Goal: Transaction & Acquisition: Purchase product/service

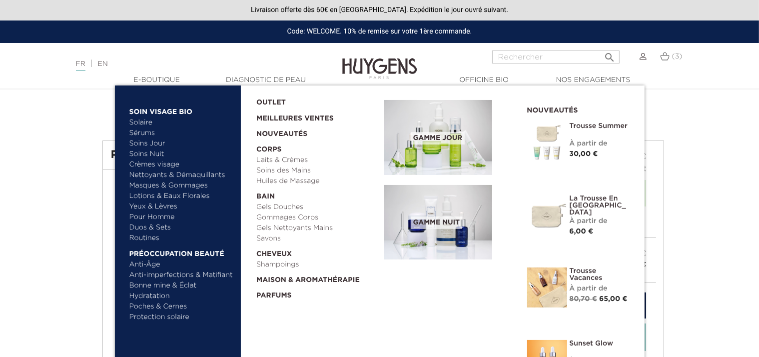
click at [187, 284] on link "Bonne mine & Éclat" at bounding box center [181, 285] width 104 height 10
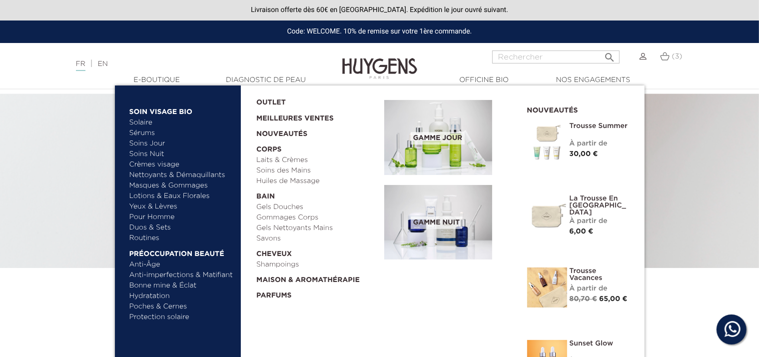
click at [172, 317] on link "Protection solaire" at bounding box center [181, 317] width 104 height 10
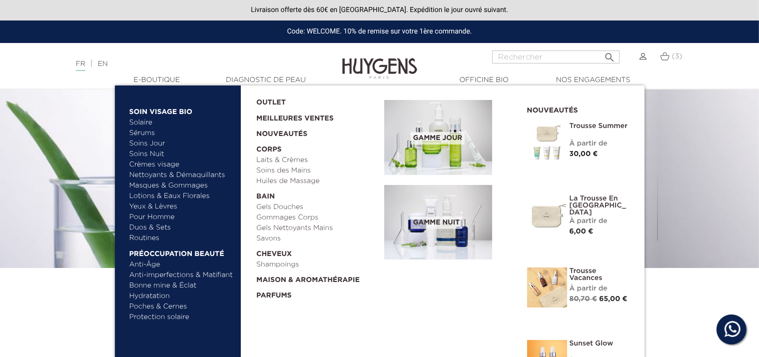
click at [170, 272] on link "Anti-imperfections & Matifiant" at bounding box center [181, 275] width 104 height 10
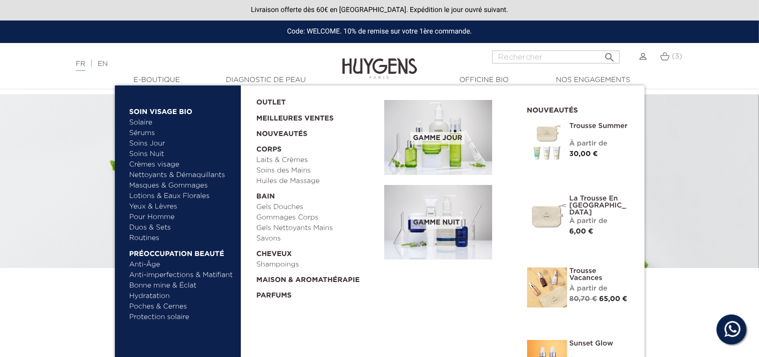
click at [171, 175] on link "Nettoyants & Démaquillants" at bounding box center [181, 175] width 104 height 10
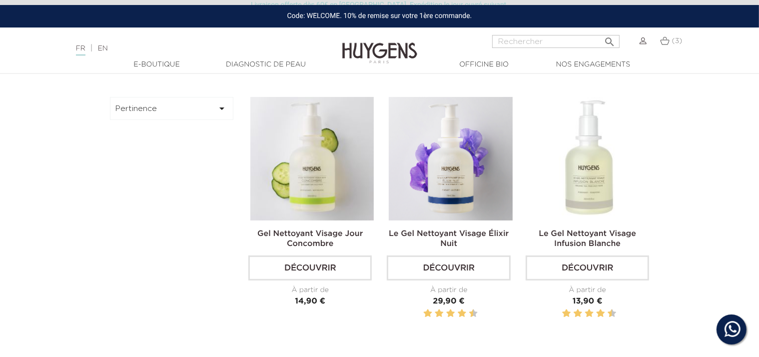
scroll to position [310, 0]
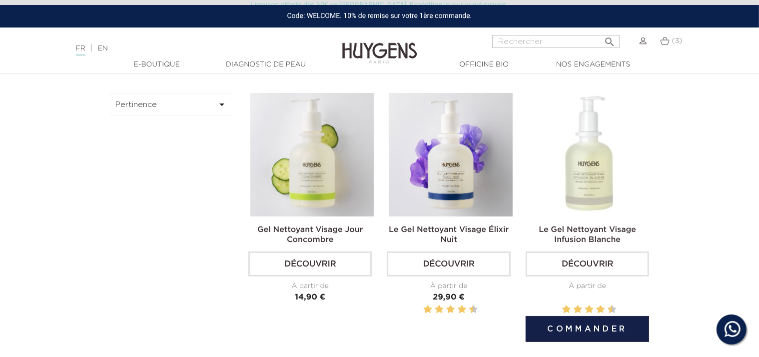
click at [603, 161] on img at bounding box center [588, 154] width 123 height 123
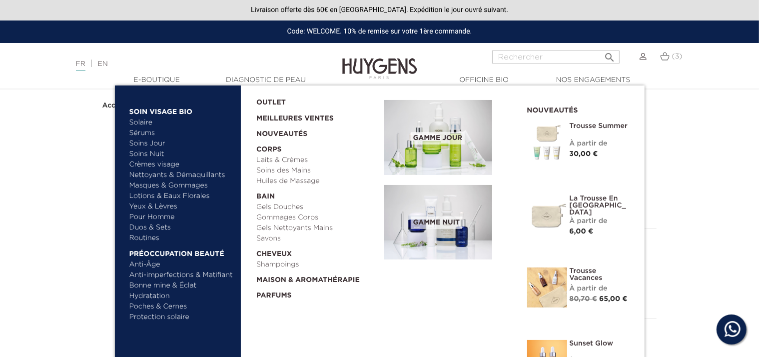
click at [163, 164] on link "Crèmes visage" at bounding box center [181, 164] width 104 height 10
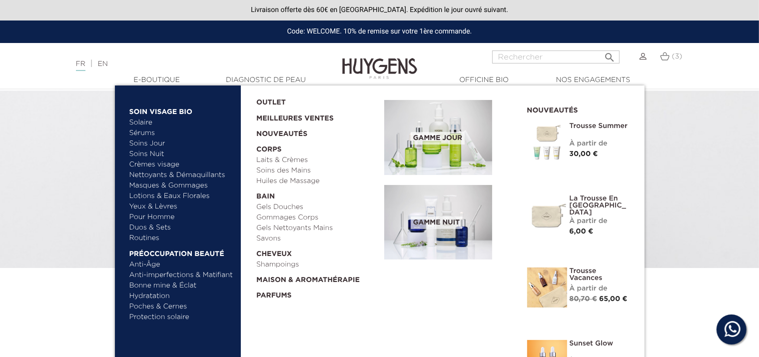
click at [161, 204] on link "Yeux & Lèvres" at bounding box center [181, 206] width 104 height 10
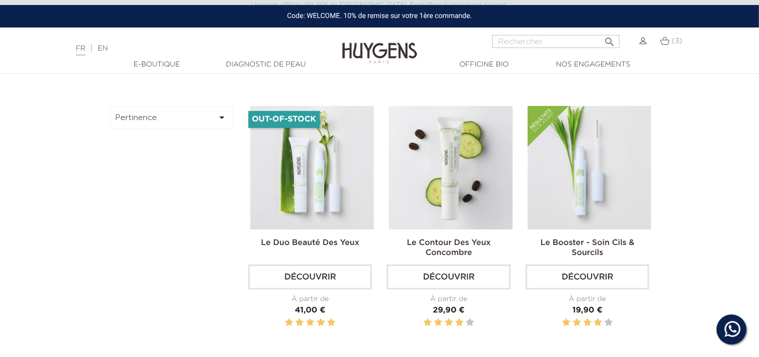
scroll to position [260, 0]
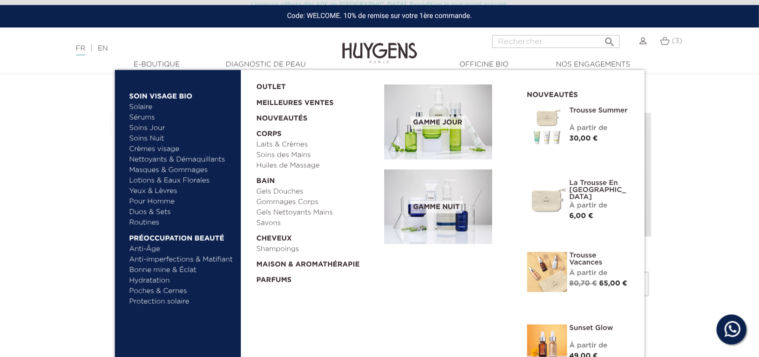
click at [176, 182] on link "Lotions & Eaux Florales" at bounding box center [181, 180] width 104 height 10
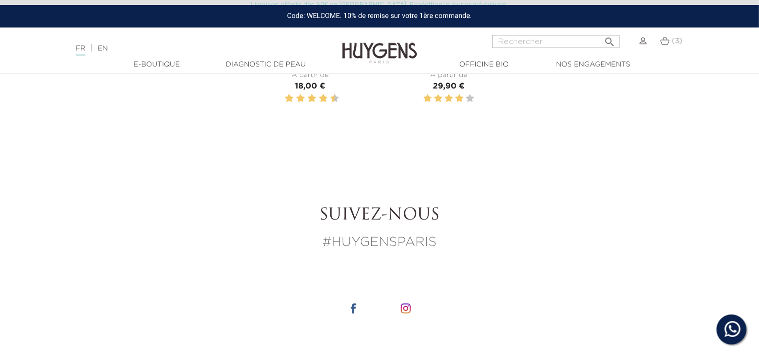
scroll to position [302, 0]
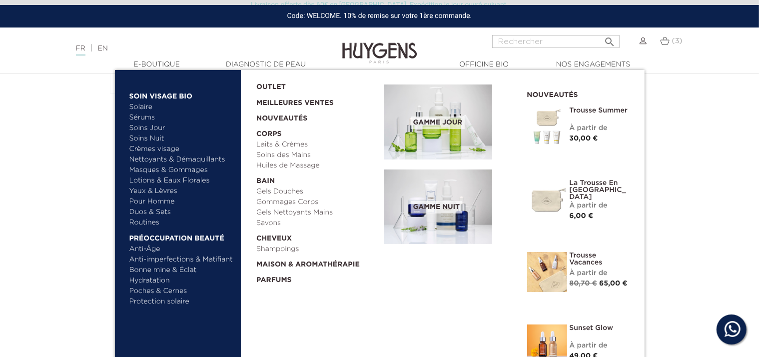
click at [155, 138] on link "Soins Nuit" at bounding box center [176, 138] width 95 height 10
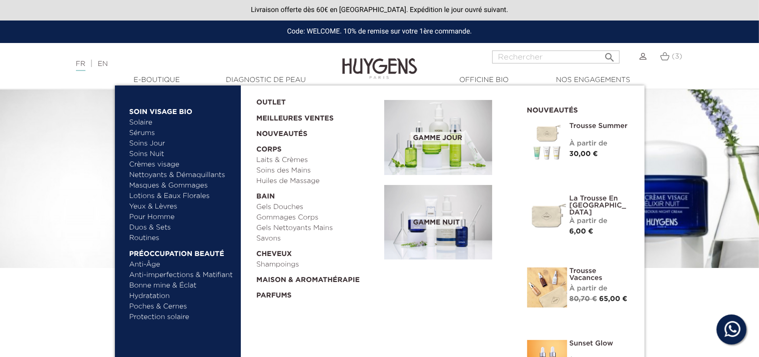
click at [279, 266] on link "Shampoings" at bounding box center [316, 264] width 121 height 10
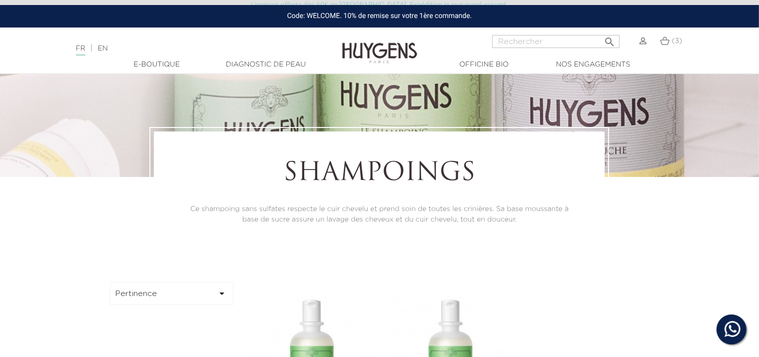
scroll to position [78, 0]
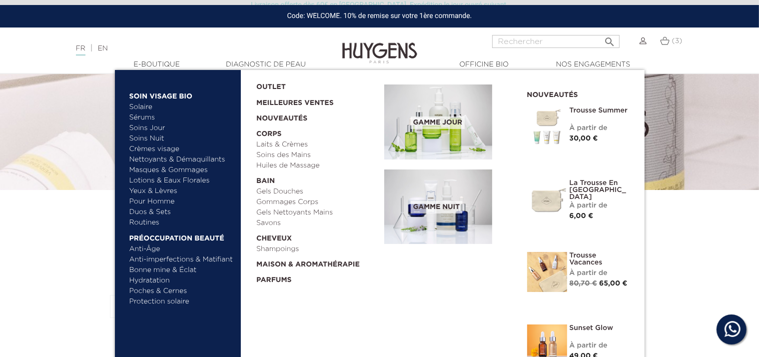
click at [284, 144] on link "Laits & Crèmes" at bounding box center [316, 144] width 121 height 10
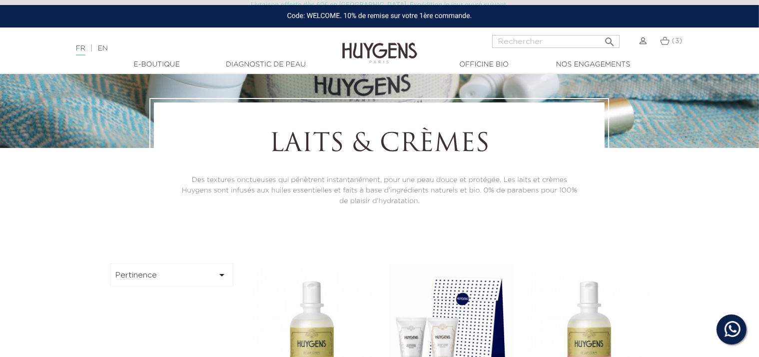
scroll to position [57, 0]
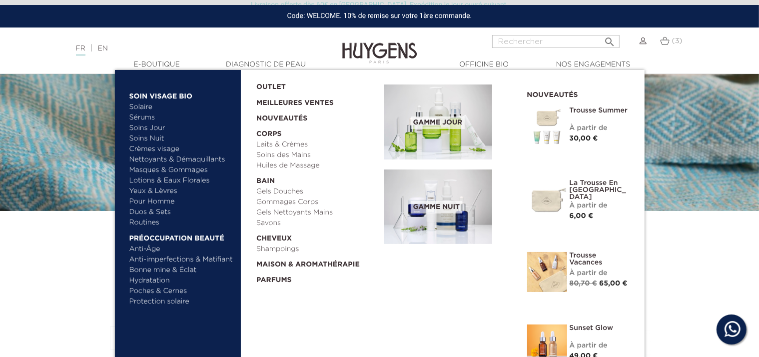
click at [270, 102] on link "Meilleures Ventes" at bounding box center [312, 100] width 112 height 16
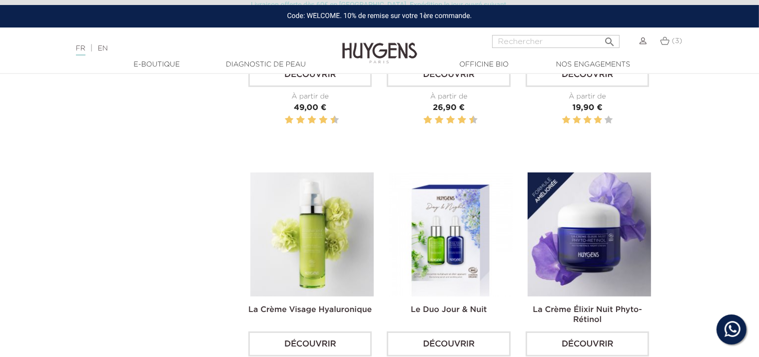
scroll to position [98, 0]
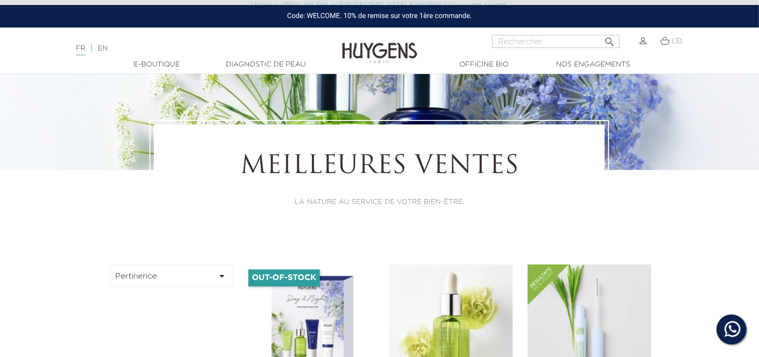
click at [672, 42] on span "(3)" at bounding box center [677, 40] width 10 height 7
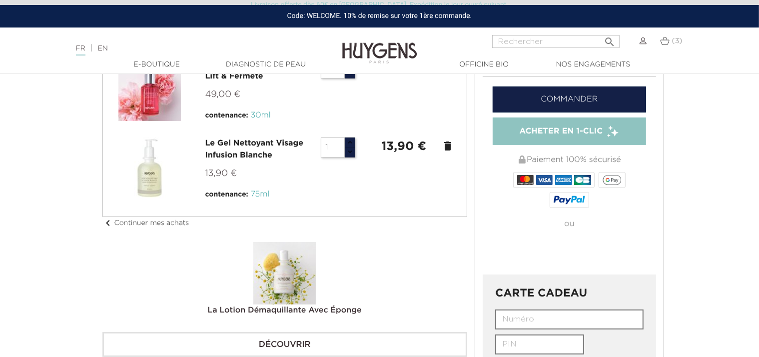
scroll to position [189, 0]
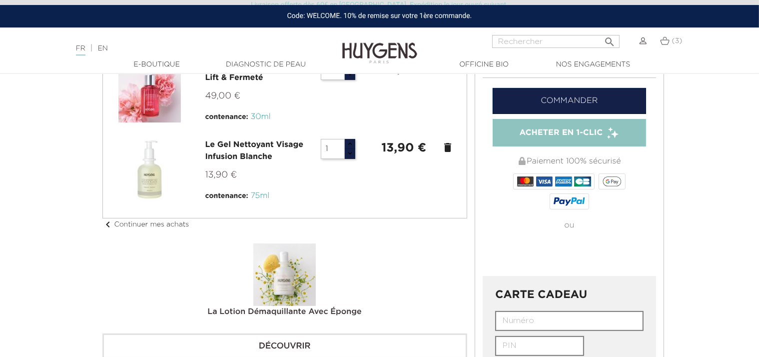
click at [598, 98] on link "Commander" at bounding box center [569, 101] width 154 height 26
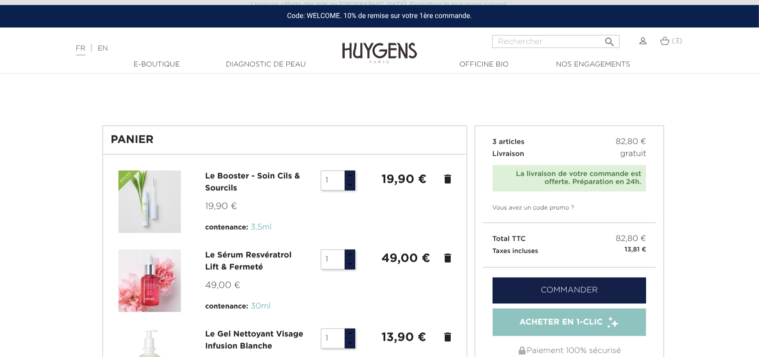
scroll to position [70, 0]
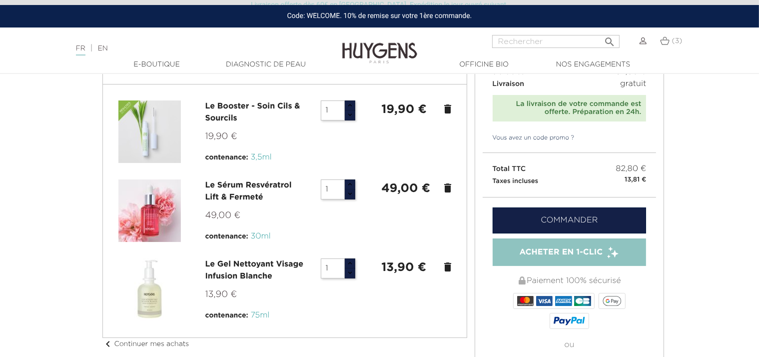
click at [217, 270] on link "Le Gel Nettoyant Visage Infusion Blanche" at bounding box center [254, 270] width 98 height 20
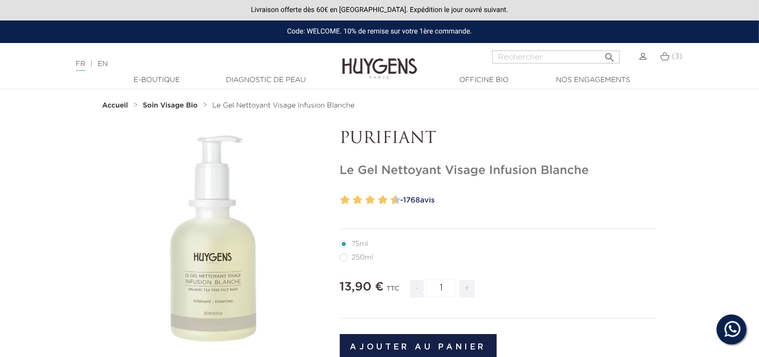
click at [668, 58] on img at bounding box center [664, 56] width 9 height 8
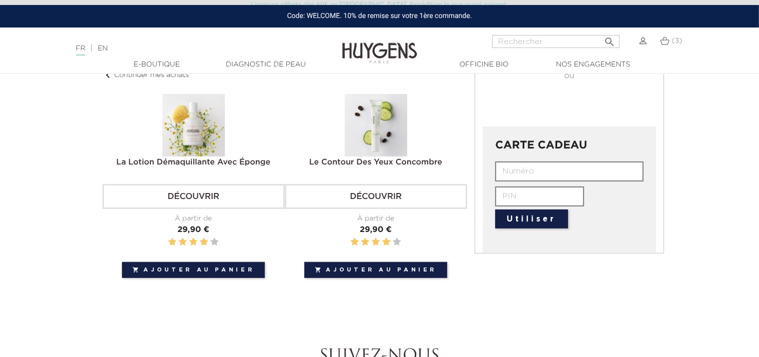
scroll to position [317, 0]
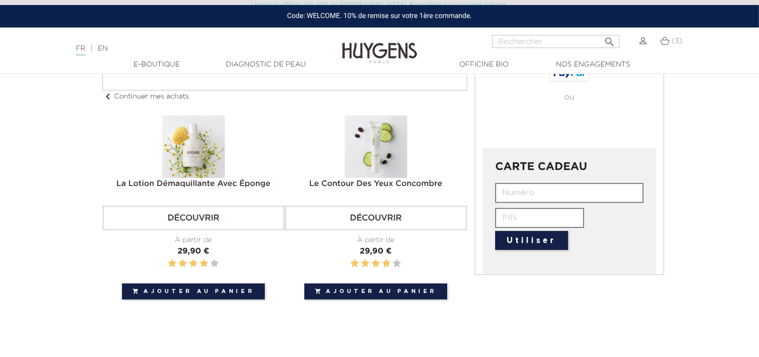
click at [595, 198] on input "text" at bounding box center [569, 193] width 148 height 20
paste input "KLVO-X7U4-MHC1-A5OY"
type input "KLVO-X7U4-MHC1-A5OY"
click at [554, 241] on button "Utiliser" at bounding box center [531, 240] width 73 height 19
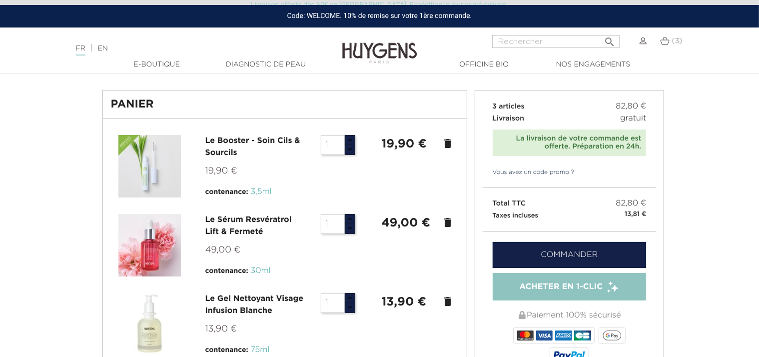
scroll to position [32, 0]
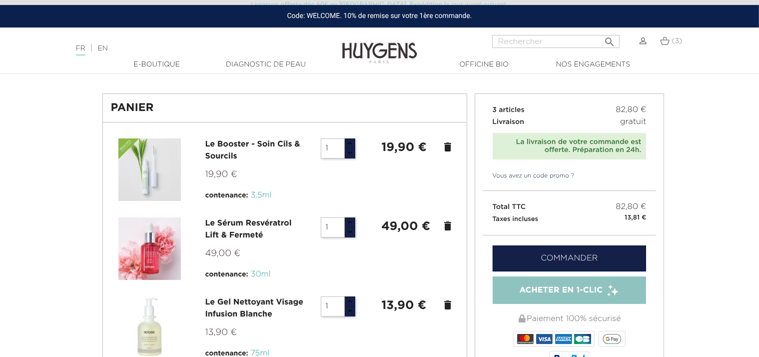
click at [599, 262] on link "Commander" at bounding box center [569, 258] width 154 height 26
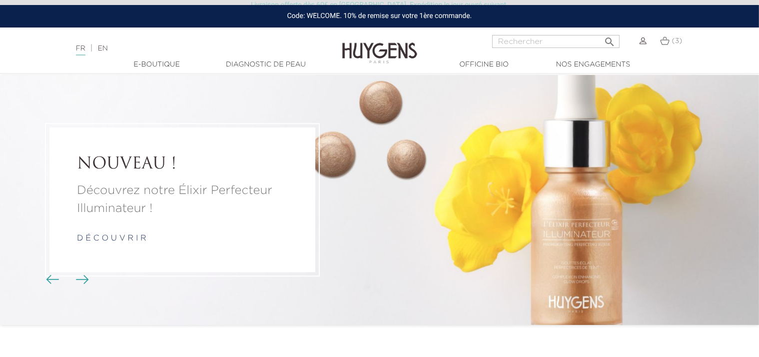
scroll to position [9, 0]
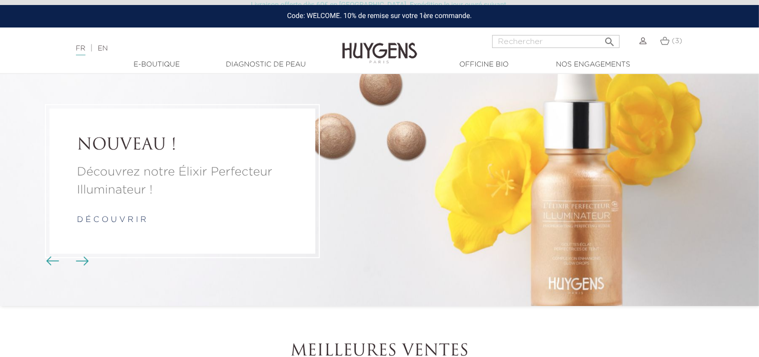
click at [671, 47] on div "(3)" at bounding box center [671, 47] width 34 height 24
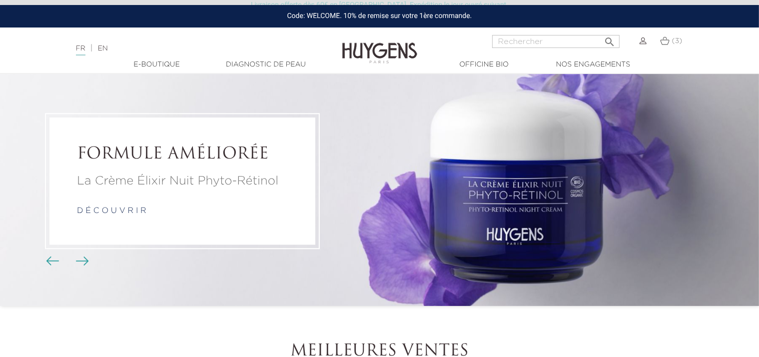
click at [670, 39] on link "(3)" at bounding box center [671, 41] width 22 height 8
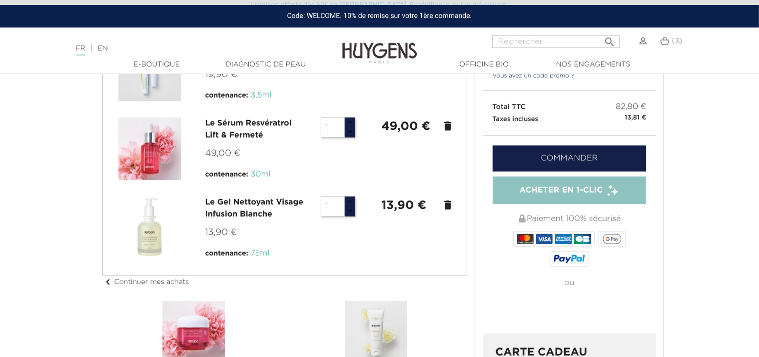
scroll to position [10, 0]
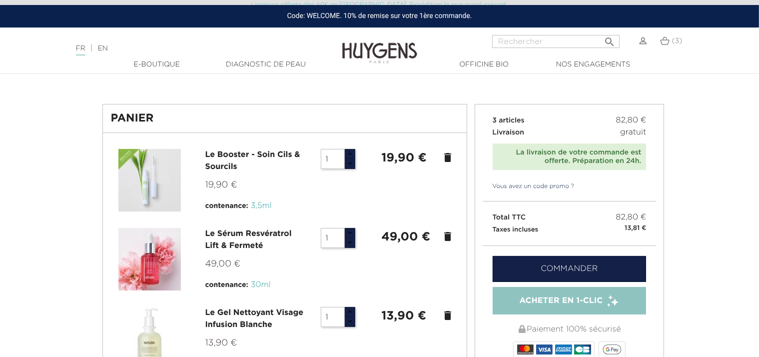
click at [598, 270] on link "Commander" at bounding box center [569, 269] width 154 height 26
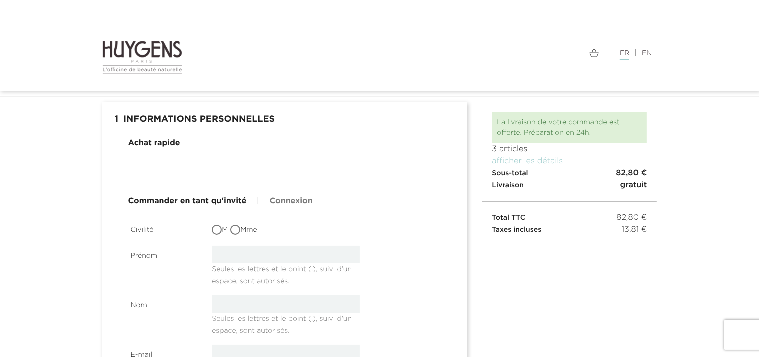
scroll to position [32, 0]
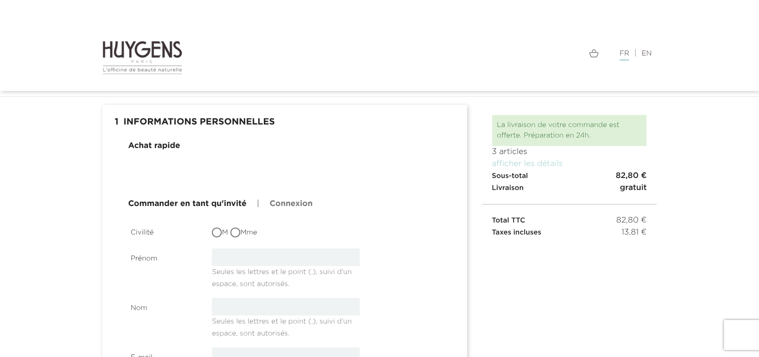
click at [241, 236] on input "Mme" at bounding box center [236, 233] width 10 height 10
radio input "true"
click at [250, 256] on input "text" at bounding box center [286, 256] width 148 height 17
type input "SARA"
click at [267, 304] on input "text" at bounding box center [286, 306] width 148 height 17
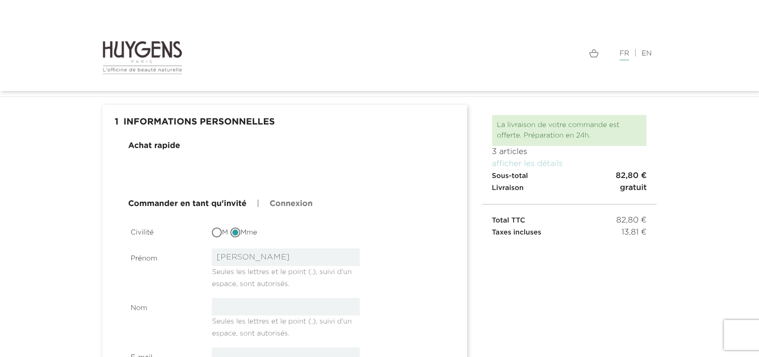
type input "Sebbah"
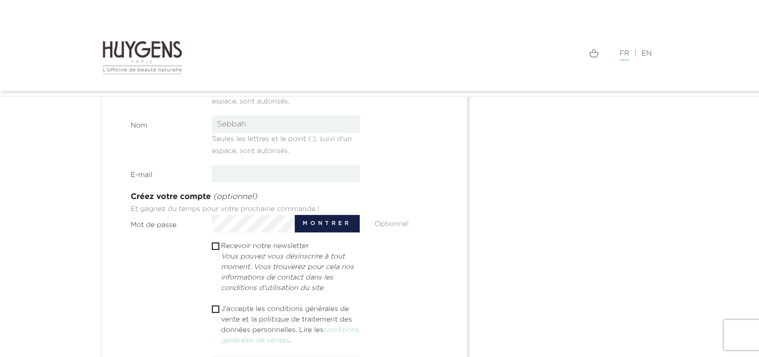
scroll to position [213, 0]
click at [258, 173] on input "email" at bounding box center [286, 174] width 148 height 17
type input "hindlahssini18@gmail.com"
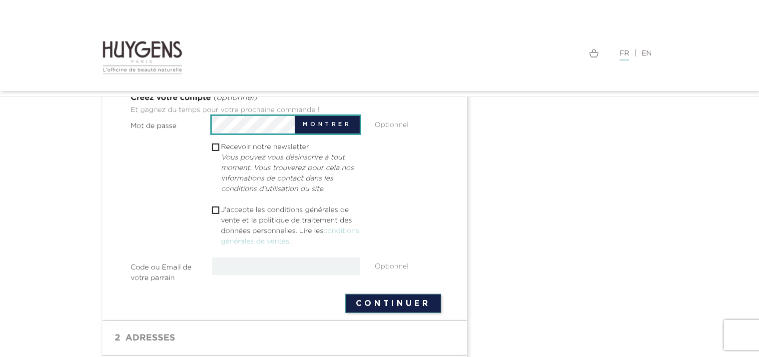
scroll to position [316, 0]
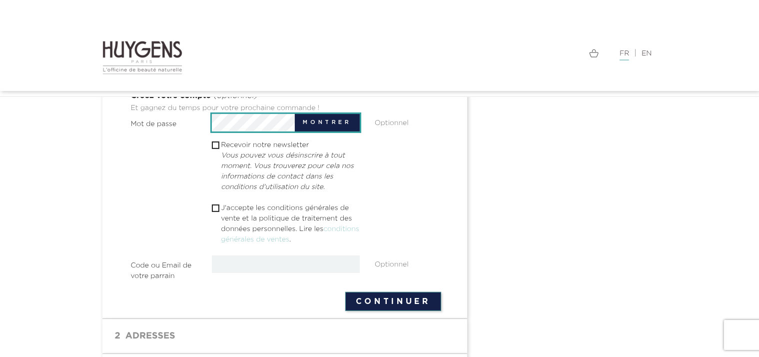
click at [213, 209] on input "checkbox" at bounding box center [215, 208] width 6 height 6
checkbox input "true"
click at [375, 300] on button "Continuer" at bounding box center [393, 301] width 96 height 19
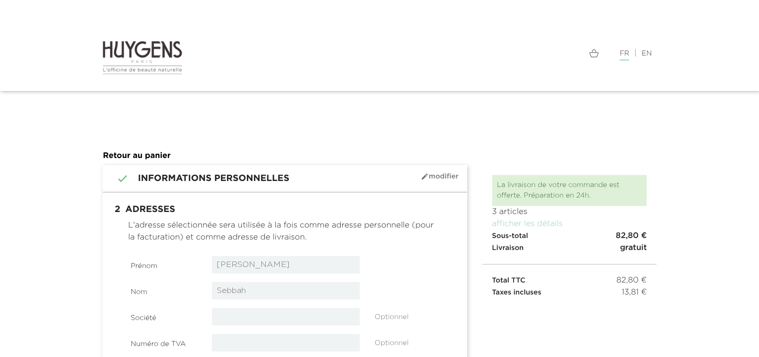
select select "8"
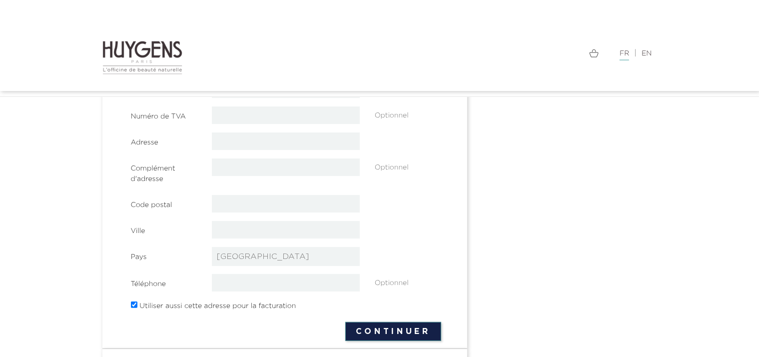
scroll to position [226, 0]
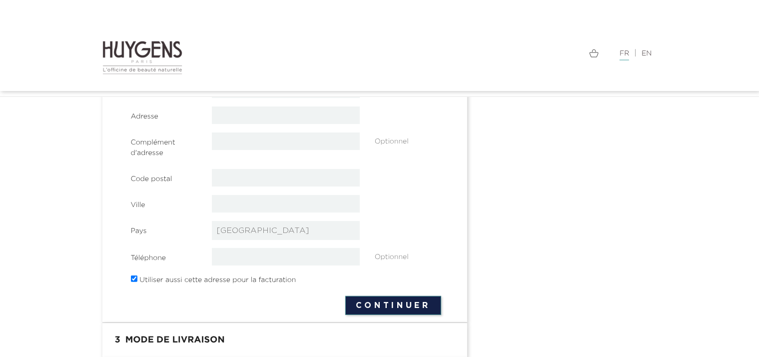
click at [280, 172] on input "text" at bounding box center [286, 177] width 148 height 17
type input "40000"
click at [271, 200] on input "text" at bounding box center [286, 203] width 148 height 17
type input "Mont-de-Marsan"
click at [292, 254] on input "tel" at bounding box center [286, 256] width 148 height 17
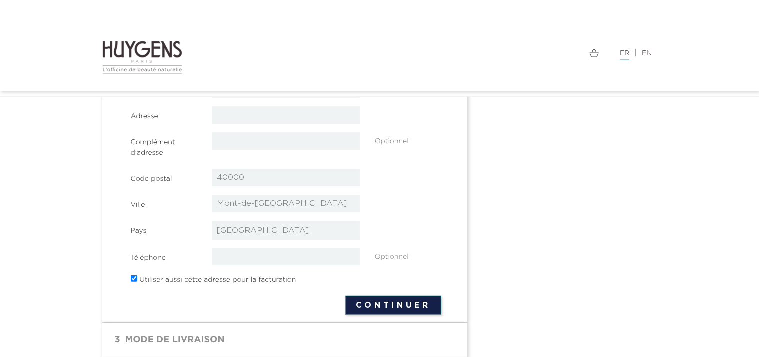
type input "0646206308"
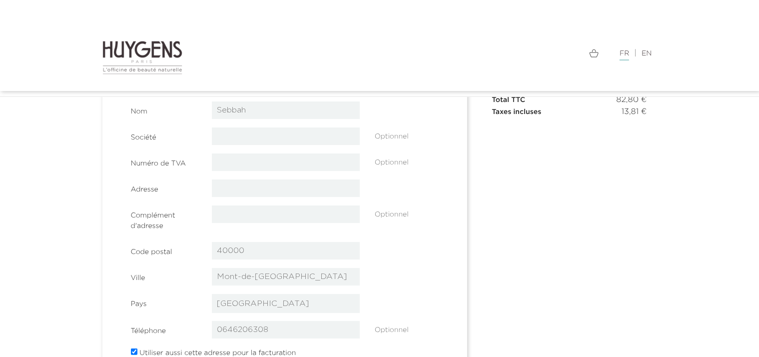
scroll to position [150, 0]
drag, startPoint x: 271, startPoint y: 180, endPoint x: 270, endPoint y: 190, distance: 10.0
click at [270, 190] on section "Prénom SARA Nom Sebbah Société Optionnel Numéro de TVA" at bounding box center [286, 220] width 310 height 285
click at [270, 190] on input "text" at bounding box center [286, 190] width 148 height 17
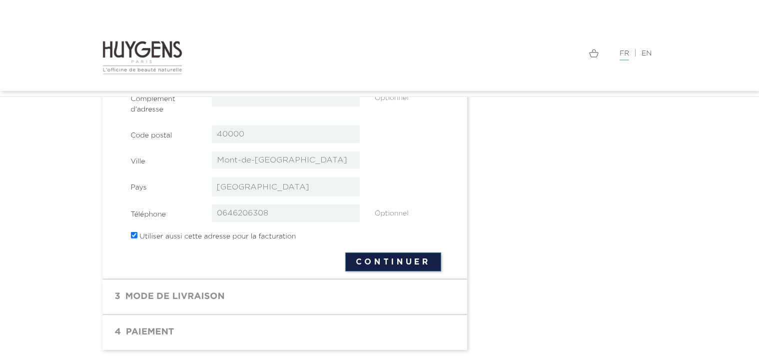
scroll to position [302, 0]
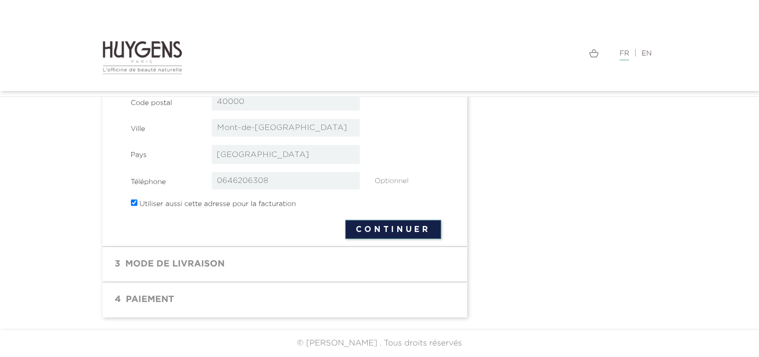
type input "6 allée Léonard de Vinci , batiment 6 , appartement 7"
click at [407, 227] on button "Continuer" at bounding box center [393, 229] width 96 height 19
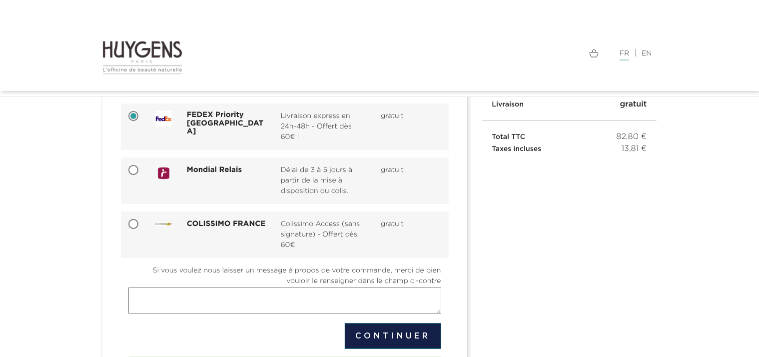
scroll to position [88, 0]
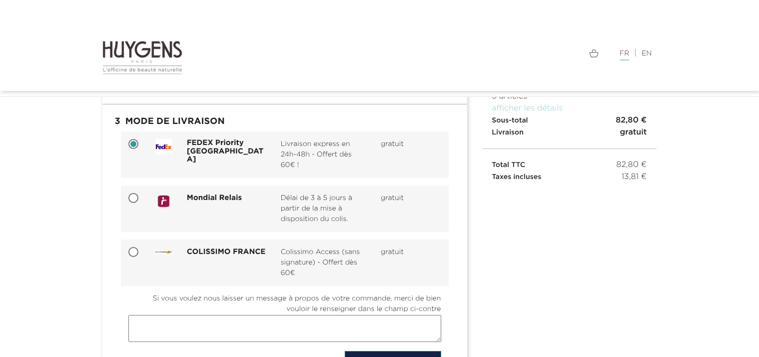
click at [135, 194] on input "Mondial Relais Délai de 3 à 5 jours à partir de la mise à disposition du colis.…" at bounding box center [134, 199] width 10 height 10
radio input "true"
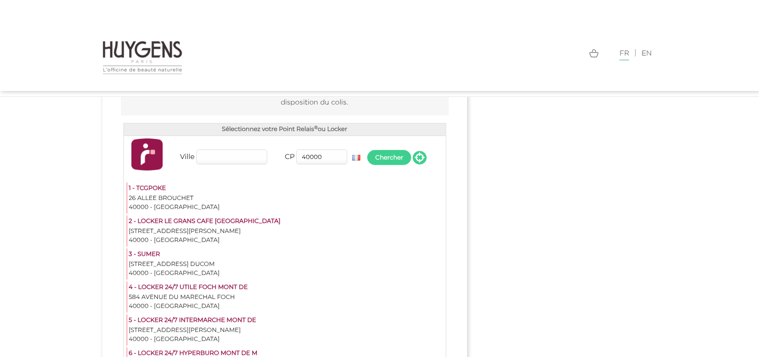
scroll to position [221, 0]
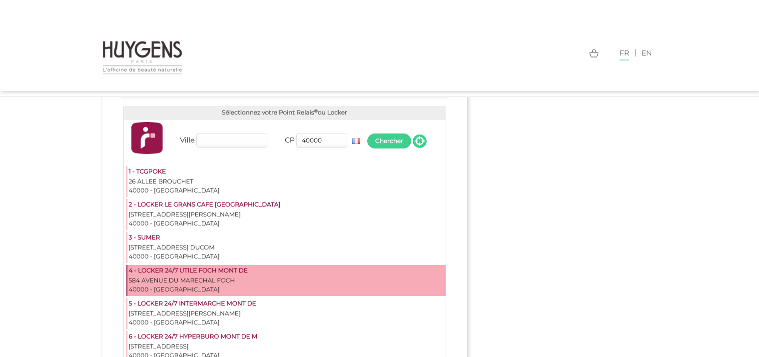
click at [224, 271] on div "4 - LOCKER 24/7 UTILE FOCH MONT DE" at bounding box center [286, 271] width 315 height 10
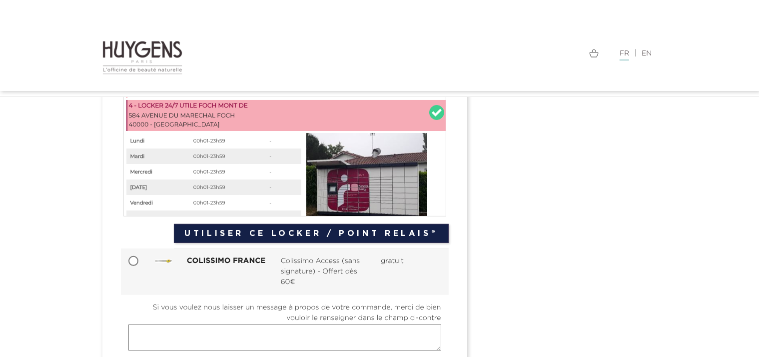
scroll to position [387, 0]
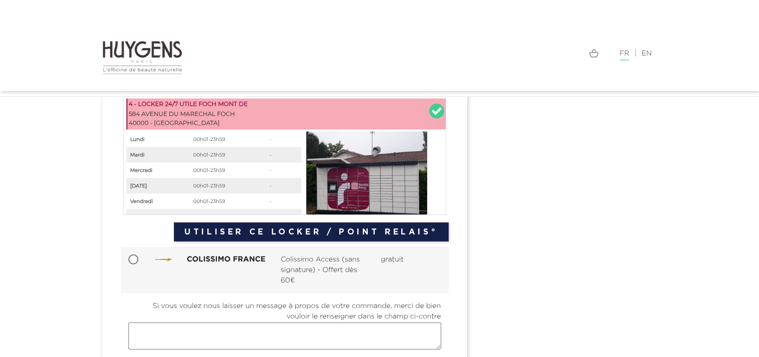
click at [304, 230] on button "Utiliser ce Locker / Point Relais®" at bounding box center [311, 231] width 274 height 19
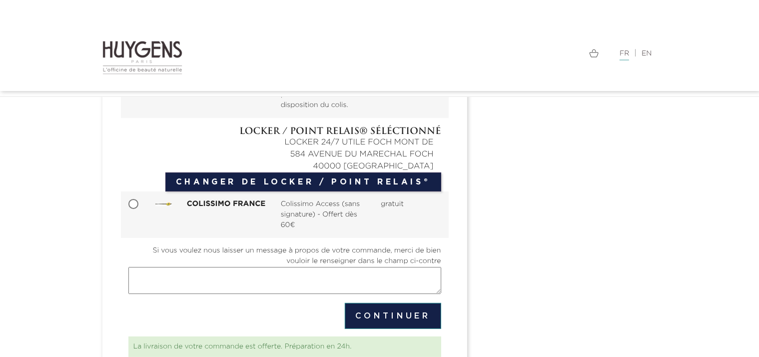
scroll to position [283, 0]
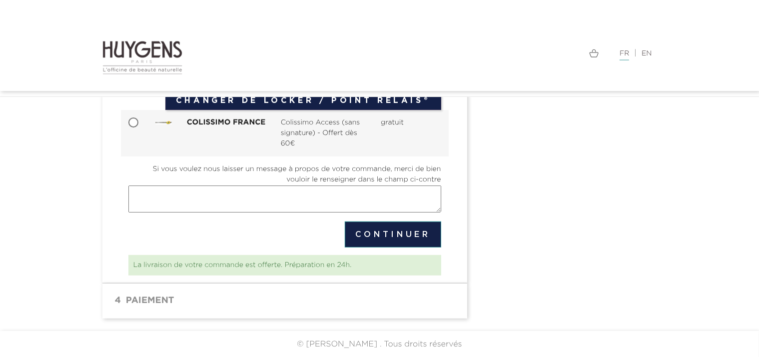
click at [412, 228] on button "Continuer" at bounding box center [393, 234] width 96 height 26
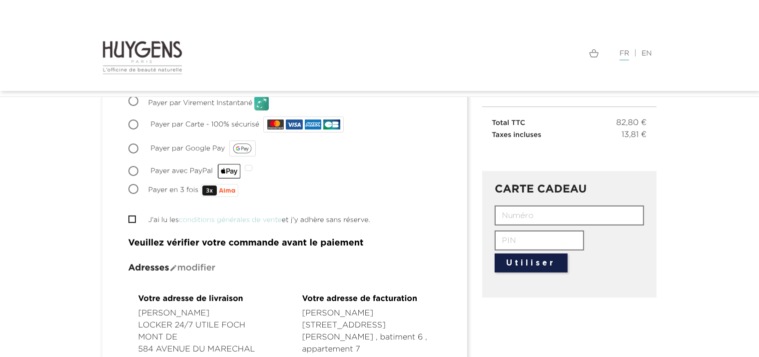
scroll to position [152, 0]
click at [581, 218] on input "text" at bounding box center [568, 214] width 149 height 20
paste input "KLVO-X7U4-MHC1-A5OY"
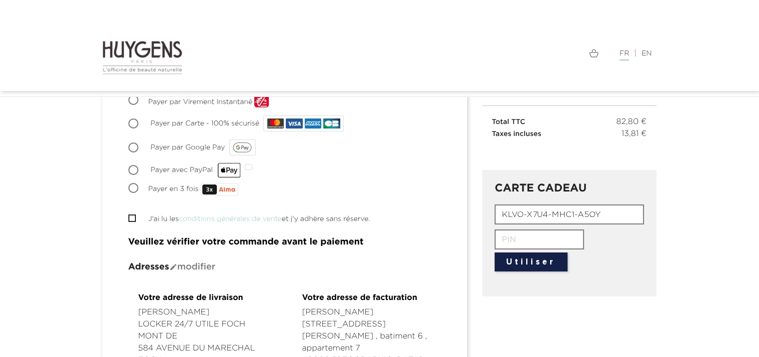
type input "KLVO-X7U4-MHC1-A5OY"
click at [548, 238] on input "text" at bounding box center [538, 239] width 89 height 20
type input "0"
type input "6599"
click at [555, 259] on button "Utiliser" at bounding box center [530, 261] width 73 height 19
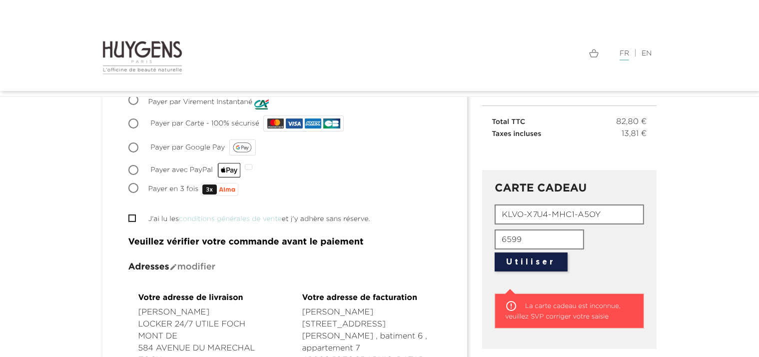
click at [555, 259] on button "Utiliser" at bounding box center [530, 261] width 73 height 19
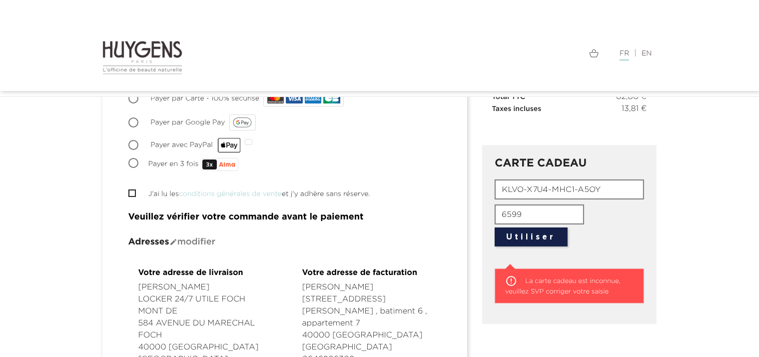
scroll to position [133, 0]
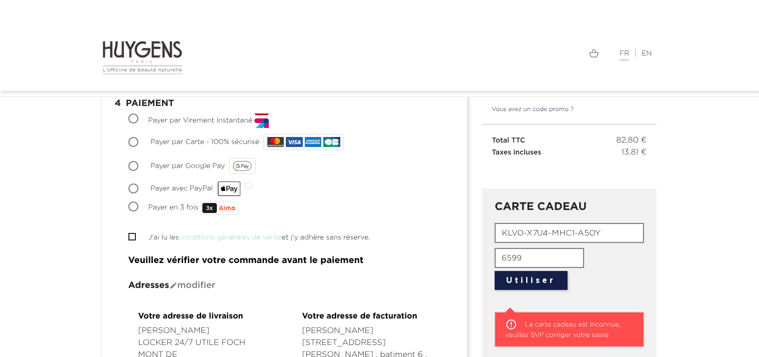
drag, startPoint x: 531, startPoint y: 251, endPoint x: 445, endPoint y: 270, distance: 88.5
click at [539, 283] on button "Utiliser" at bounding box center [530, 280] width 73 height 19
click at [596, 269] on form "KLVO-X7U4-MHC1-A5OY 0000 Utiliser" at bounding box center [568, 256] width 149 height 67
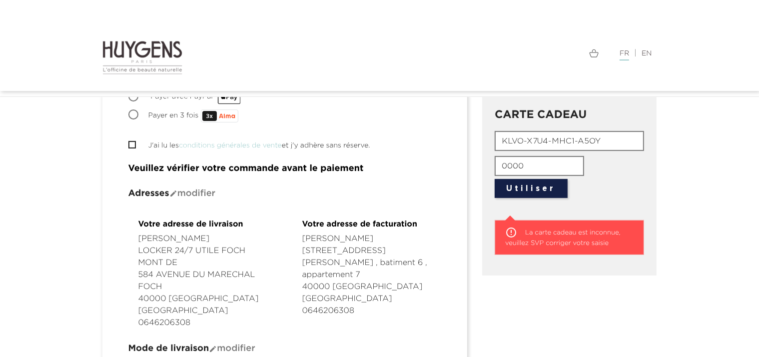
scroll to position [222, 0]
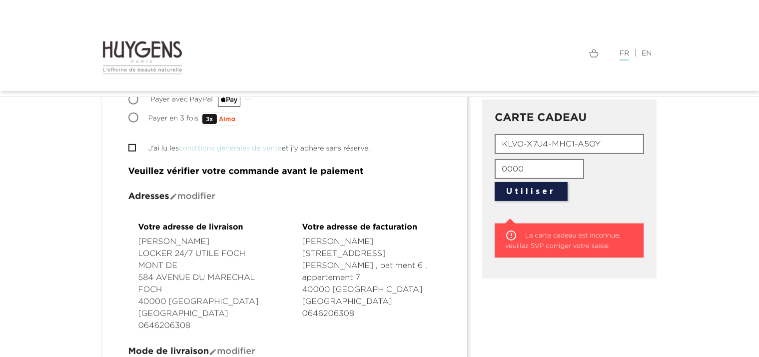
click at [560, 168] on input "0000" at bounding box center [538, 169] width 89 height 20
type input "0"
drag, startPoint x: 600, startPoint y: 144, endPoint x: 575, endPoint y: 140, distance: 25.2
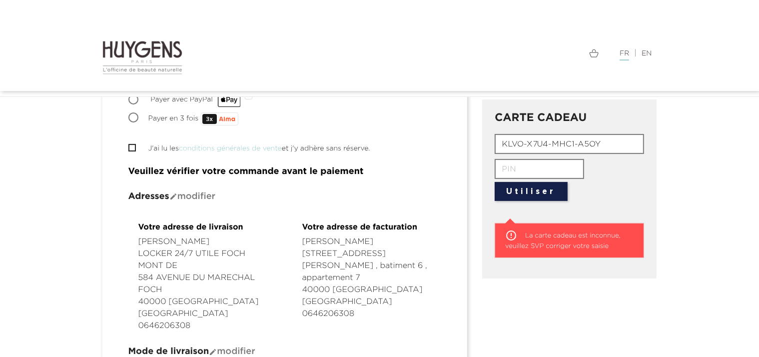
click at [575, 140] on input "KLVO-X7U4-MHC1-A5OY" at bounding box center [568, 144] width 149 height 20
click at [537, 167] on input "text" at bounding box center [538, 169] width 89 height 20
paste input "A5OY"
type input "A5OY"
drag, startPoint x: 602, startPoint y: 143, endPoint x: 573, endPoint y: 142, distance: 29.0
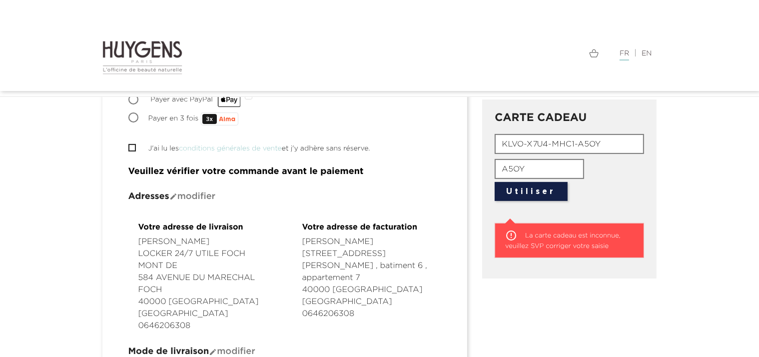
click at [573, 142] on input "KLVO-X7U4-MHC1-A5OY" at bounding box center [568, 144] width 149 height 20
type input "KLVO-X7U4-MHC1"
click at [525, 193] on button "Utiliser" at bounding box center [530, 191] width 73 height 19
click at [511, 232] on icon "" at bounding box center [511, 235] width 12 height 12
drag, startPoint x: 538, startPoint y: 171, endPoint x: 489, endPoint y: 162, distance: 49.8
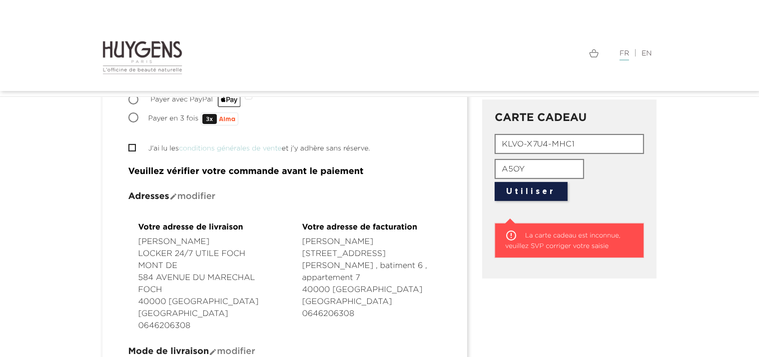
click at [489, 162] on div "CARTE CADEAU KLVO-X7U4-MHC1 A5OY Utiliser  La carte cadeau est inconnue, veuil…" at bounding box center [569, 188] width 175 height 179
click at [583, 146] on input "KLVO-X7U4-MHC1" at bounding box center [568, 144] width 149 height 20
type input "KLVO-X7U4-MHC1-A5OY"
click at [130, 148] on input "J'ai lu les conditions générales de vente et j'y adhère sans réserve." at bounding box center [131, 147] width 6 height 6
checkbox input "true"
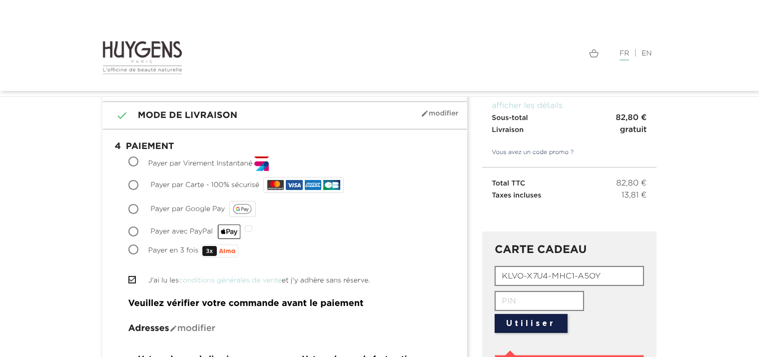
scroll to position [92, 0]
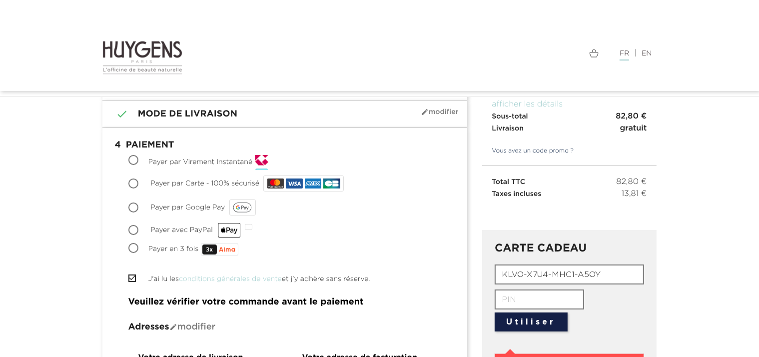
click at [134, 182] on input "Payer par Carte - 100% sécurisé" at bounding box center [134, 184] width 10 height 10
radio input "true"
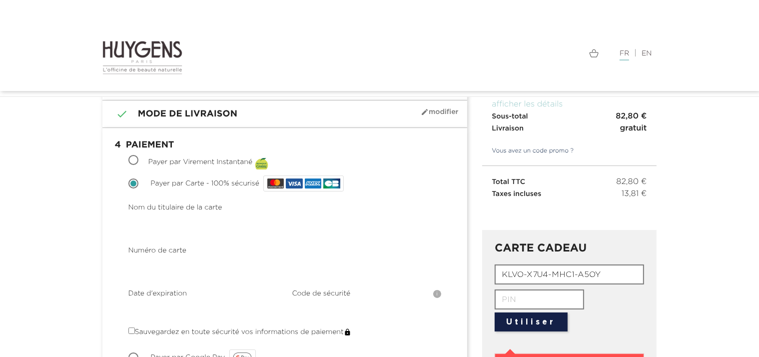
click at [565, 323] on button "Utiliser" at bounding box center [530, 321] width 73 height 19
click at [552, 294] on input "text" at bounding box center [538, 299] width 89 height 20
type input "0000"
click at [555, 319] on button "Utiliser" at bounding box center [530, 321] width 73 height 19
